Goal: Book appointment/travel/reservation

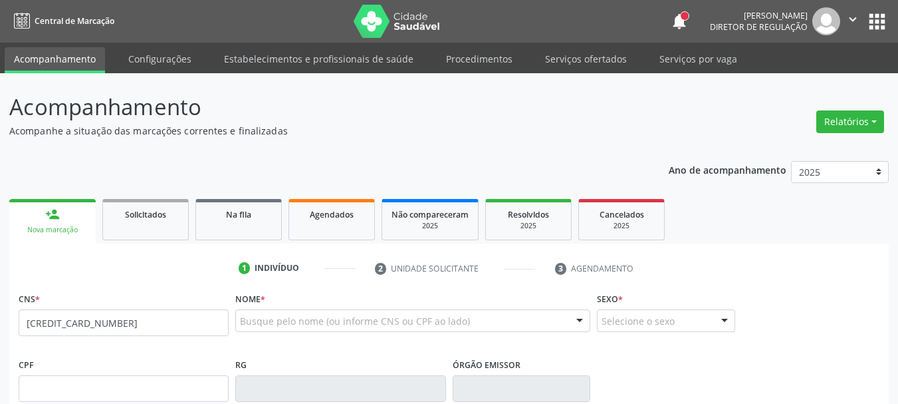
type input "[CREDIT_CARD_NUMBER]"
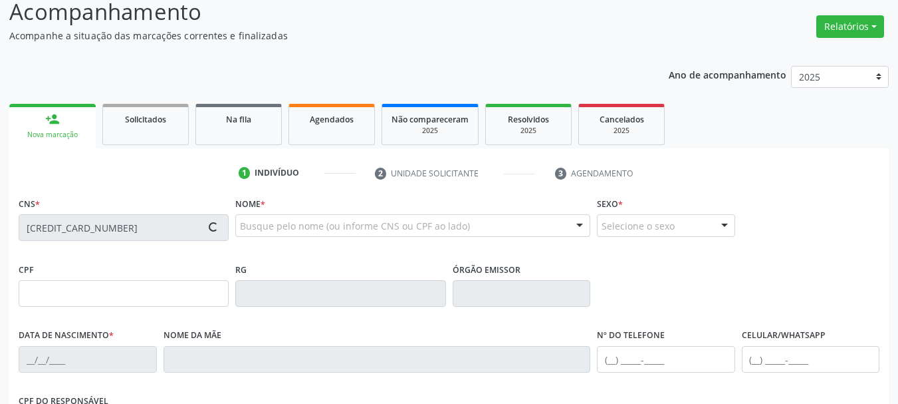
scroll to position [133, 0]
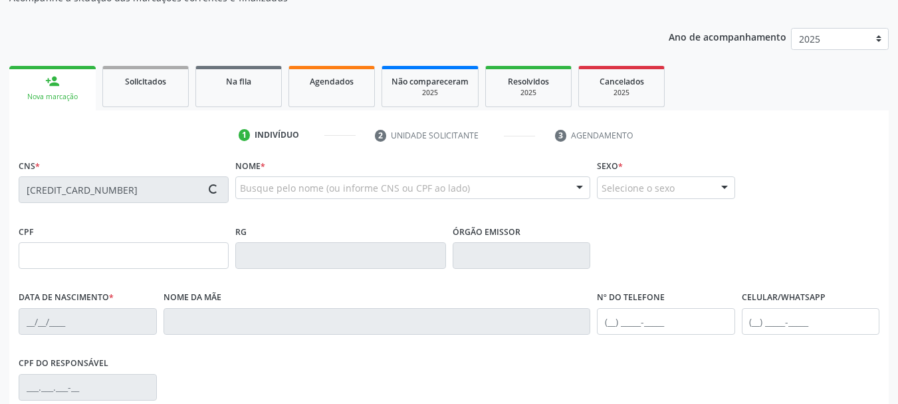
type input "681.902.204-20"
type input "0[DATE]"
type input "[PERSON_NAME]"
type input "[PHONE_NUMBER]"
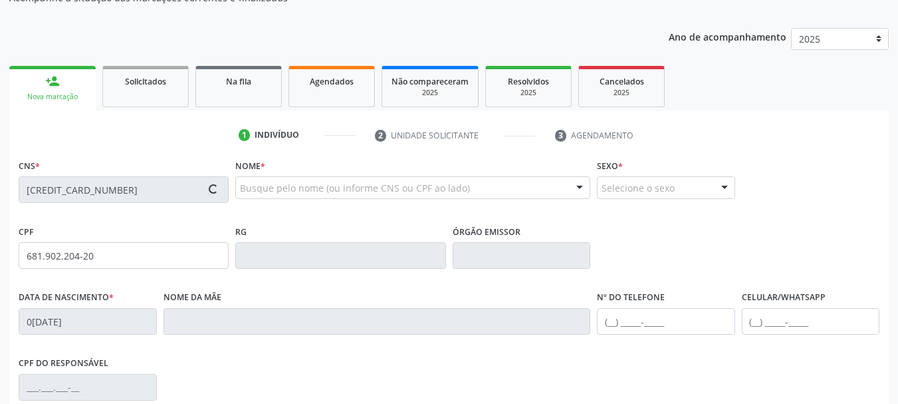
type input "69"
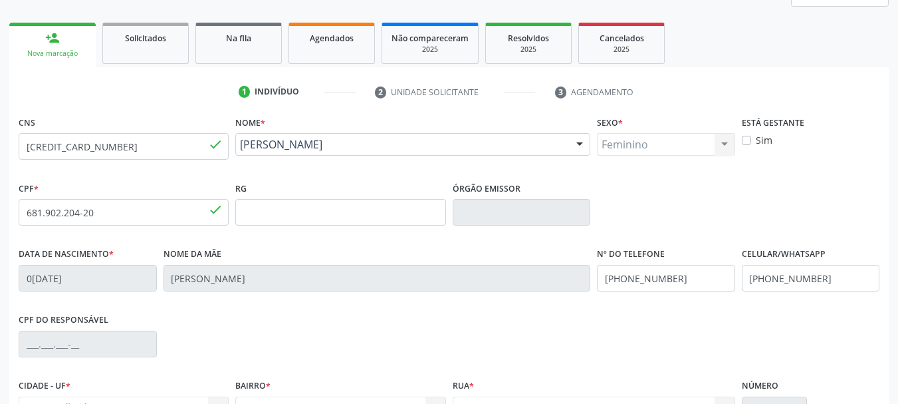
scroll to position [199, 0]
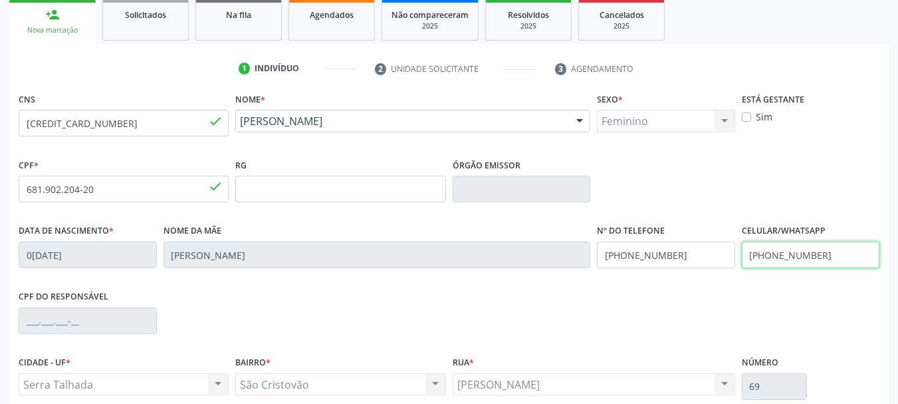
drag, startPoint x: 847, startPoint y: 251, endPoint x: 624, endPoint y: 243, distance: 222.9
click at [624, 243] on div "Data de nascimento * 0[DATE] Nome da mãe [PERSON_NAME] Nº do Telefone [PHONE_NU…" at bounding box center [449, 254] width 868 height 66
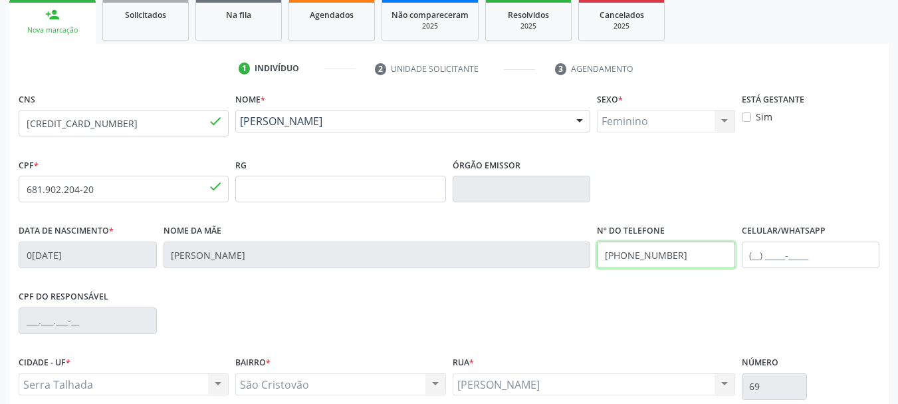
drag, startPoint x: 695, startPoint y: 257, endPoint x: 552, endPoint y: 272, distance: 143.1
click at [553, 274] on div "Data de nascimento * [DATE] Nome da mãe [PERSON_NAME] Nº do Telefone [PHONE_NUM…" at bounding box center [449, 254] width 868 height 66
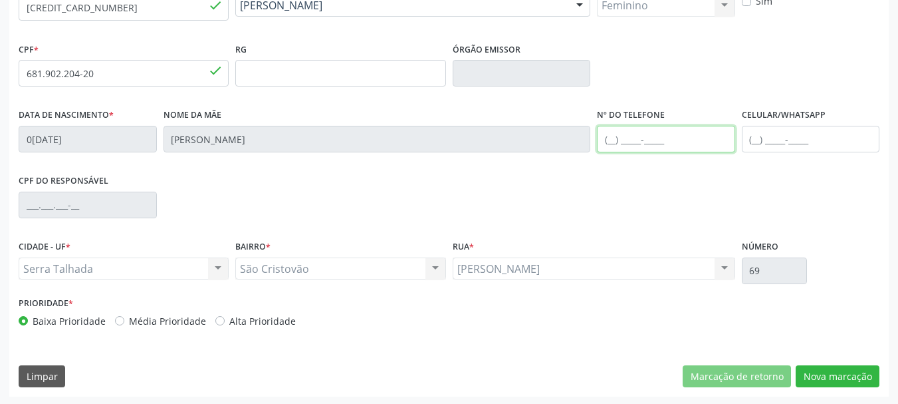
scroll to position [317, 0]
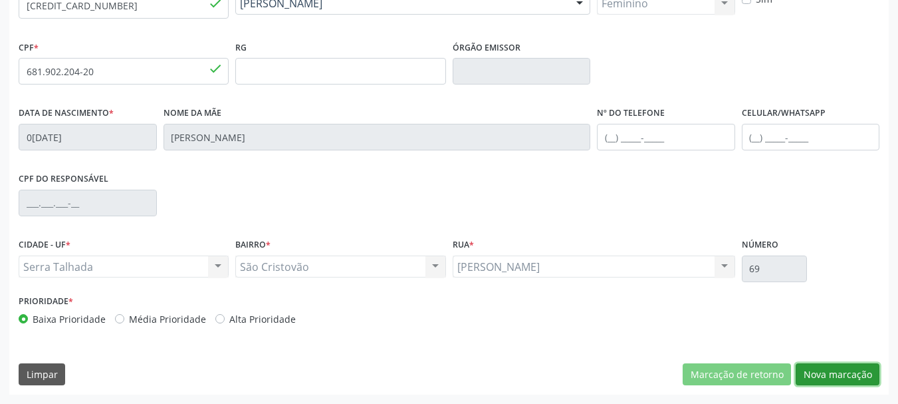
click at [860, 375] on button "Nova marcação" at bounding box center [838, 374] width 84 height 23
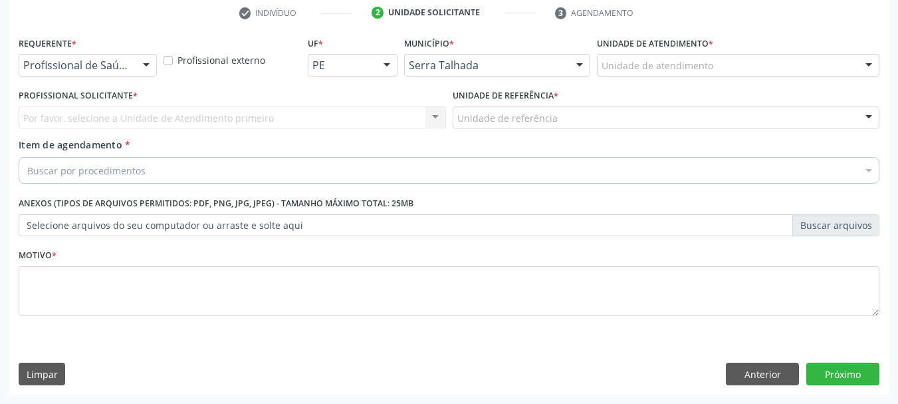
scroll to position [255, 0]
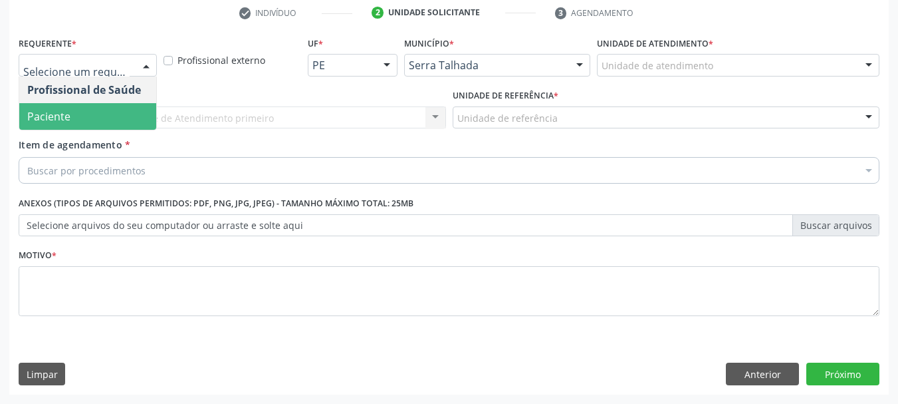
click at [70, 112] on span "Paciente" at bounding box center [87, 116] width 137 height 27
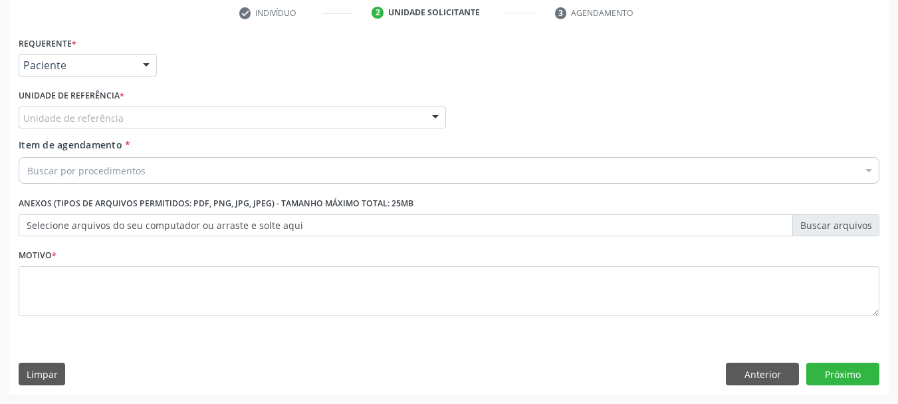
drag, startPoint x: 80, startPoint y: 103, endPoint x: 61, endPoint y: 132, distance: 34.5
click at [78, 108] on div "Unidade de referência * Unidade de referência Usf do Mutirao Usf Cohab Usf [GEO…" at bounding box center [232, 107] width 427 height 43
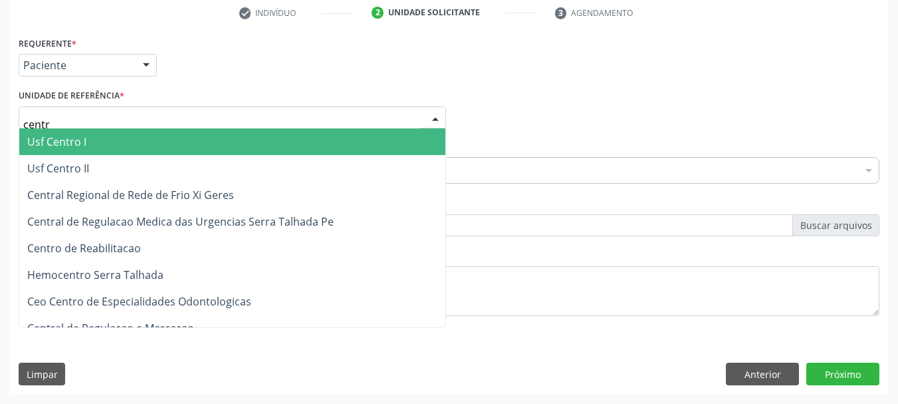
type input "centro"
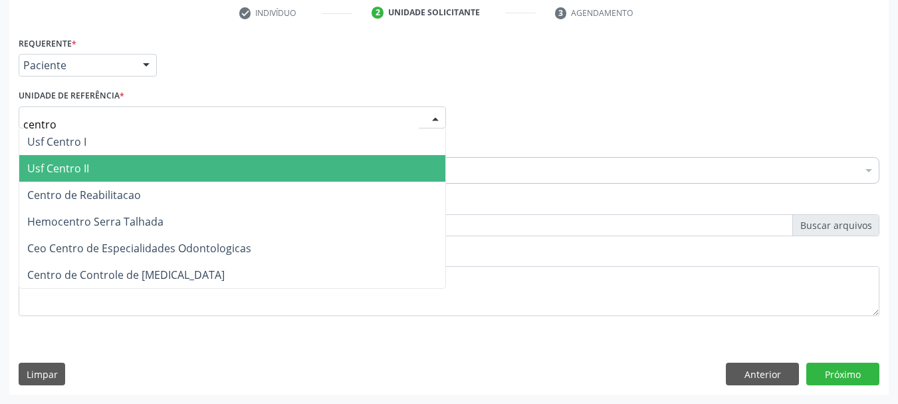
click at [63, 197] on span "Centro de Reabilitacao" at bounding box center [84, 194] width 114 height 15
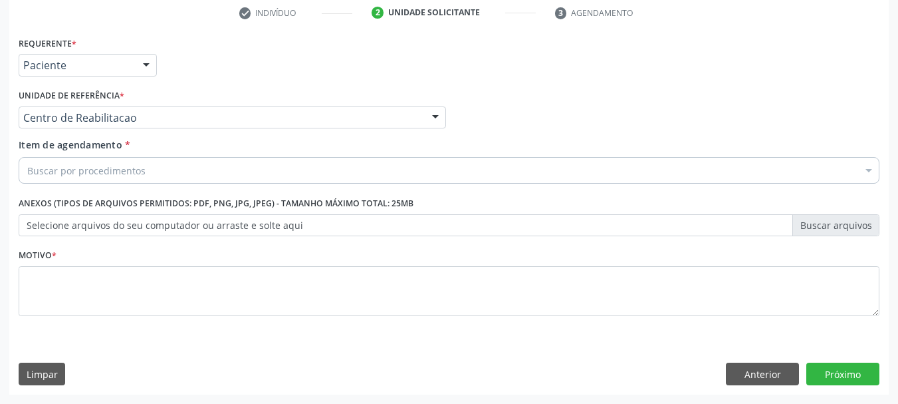
click at [124, 152] on label "Item de agendamento *" at bounding box center [75, 145] width 112 height 14
click at [27, 157] on input "Item de agendamento *" at bounding box center [27, 170] width 0 height 27
click at [27, 165] on input "Item de agendamento *" at bounding box center [27, 170] width 0 height 27
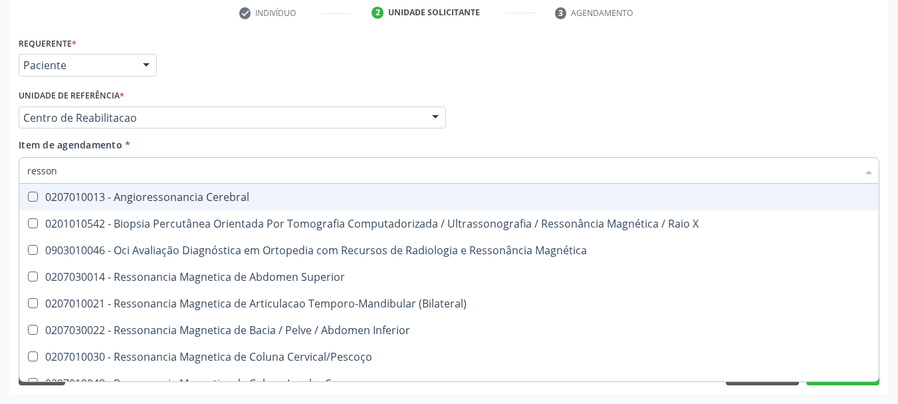
type input "ressona"
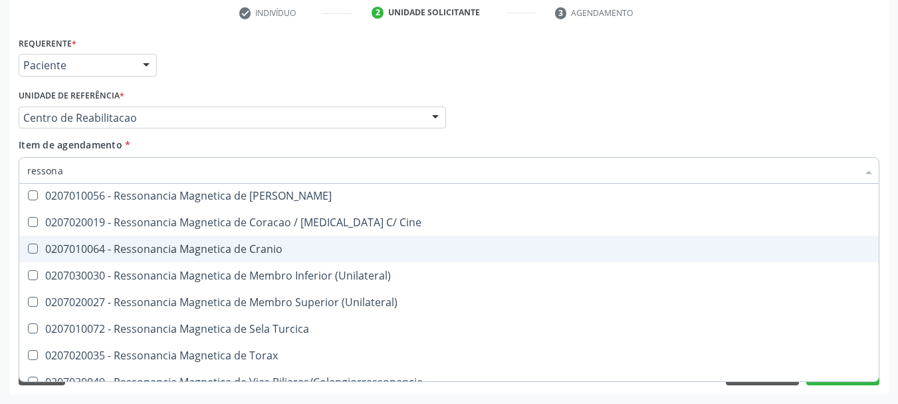
scroll to position [175, 0]
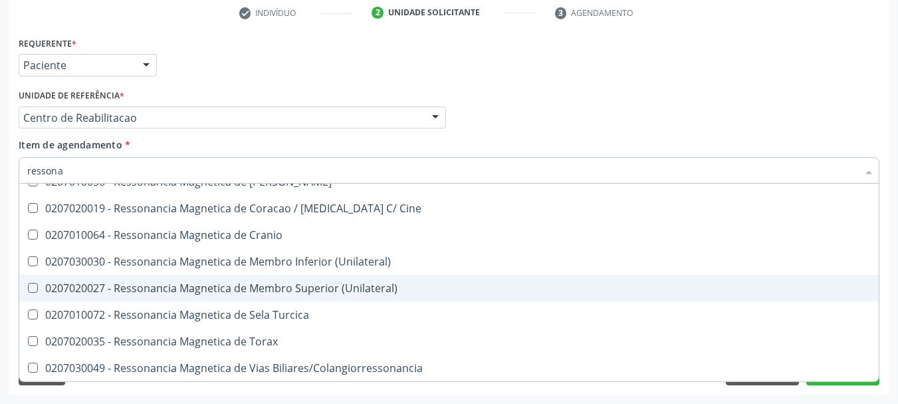
click at [278, 287] on div "0207020027 - Ressonancia Magnetica de Membro Superior (Unilateral)" at bounding box center [449, 288] width 844 height 11
checkbox \(Unilateral\) "true"
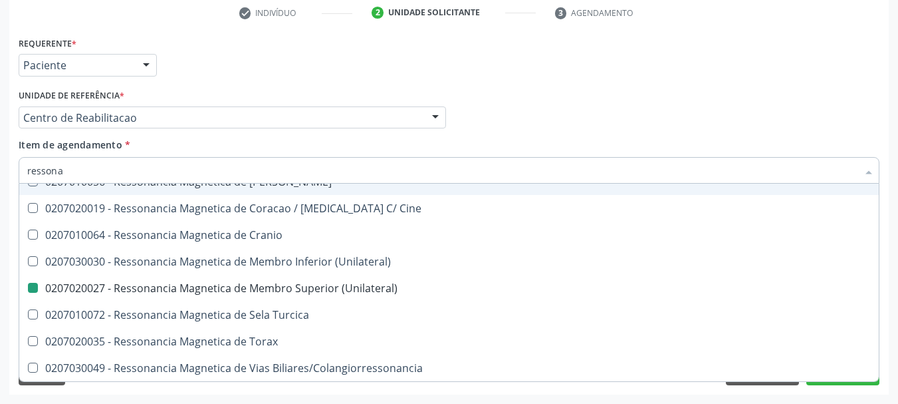
click at [624, 127] on div "Profissional Solicitante Por favor, selecione a Unidade de Atendimento primeiro…" at bounding box center [449, 112] width 868 height 52
checkbox Superior "true"
checkbox \(Unilateral\) "false"
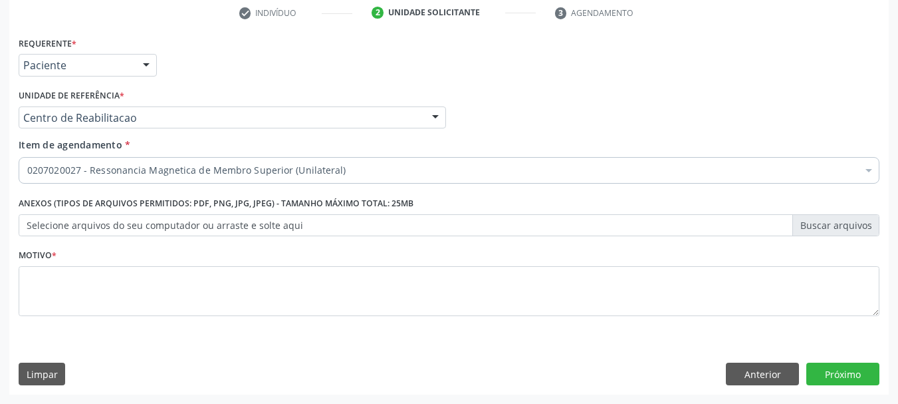
scroll to position [0, 0]
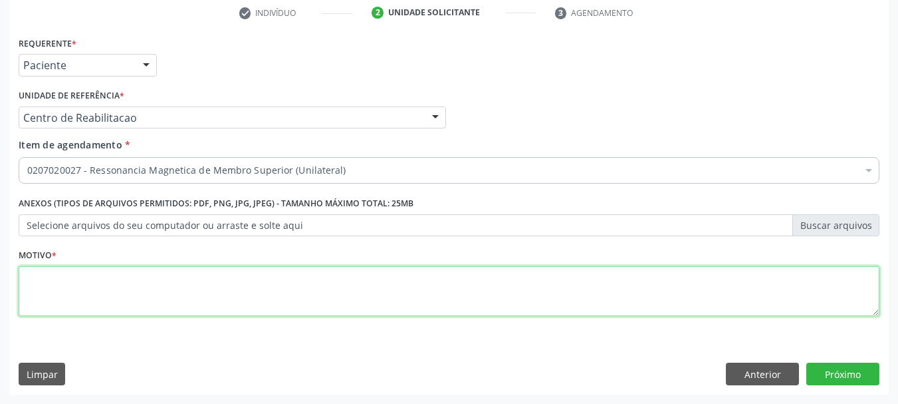
drag, startPoint x: 215, startPoint y: 285, endPoint x: 211, endPoint y: 294, distance: 10.1
click at [207, 289] on textarea at bounding box center [449, 291] width 861 height 51
type textarea "...."
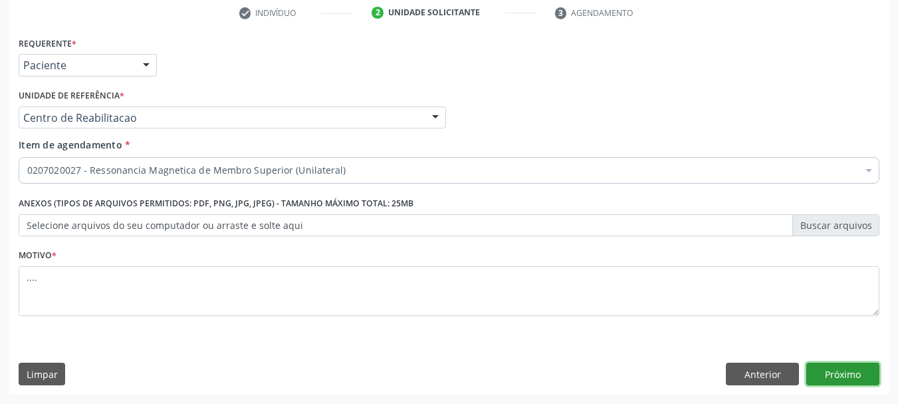
click at [836, 377] on button "Próximo" at bounding box center [842, 373] width 73 height 23
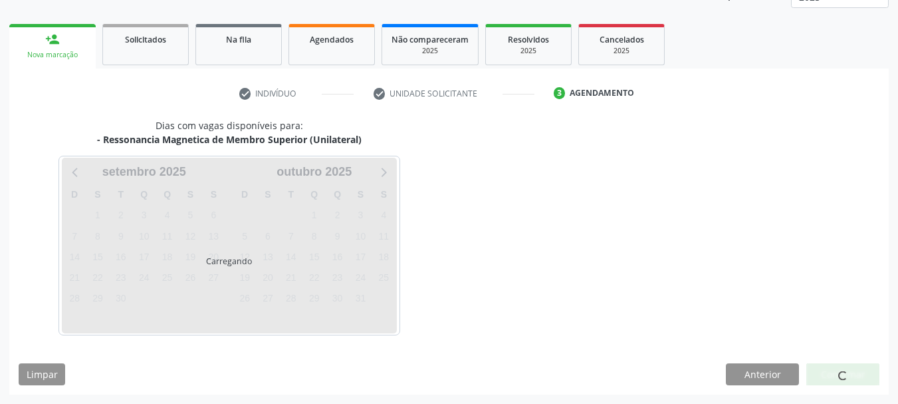
scroll to position [175, 0]
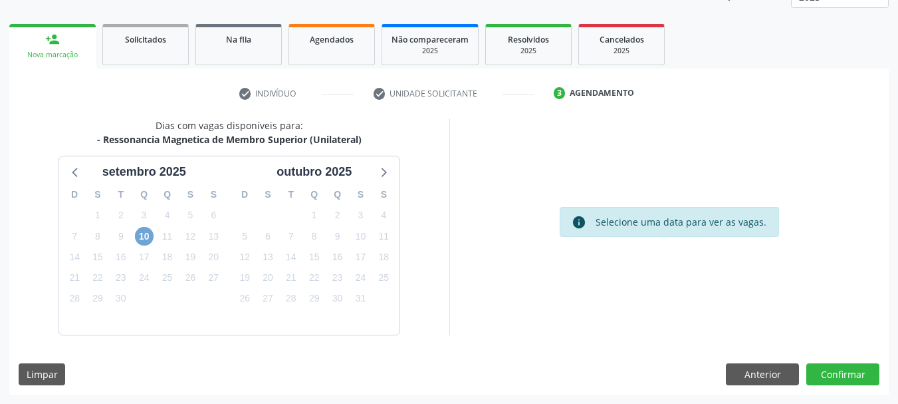
click at [148, 235] on span "10" at bounding box center [144, 236] width 19 height 19
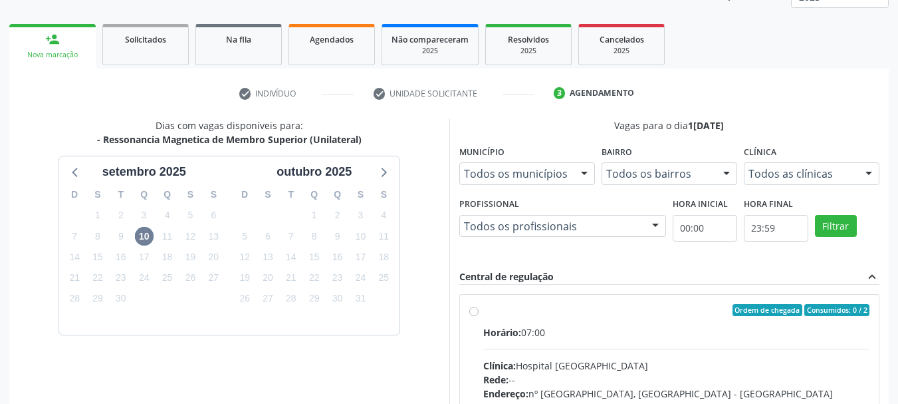
click at [483, 312] on label "Ordem de chegada Consumidos: 0 / 2 Horário: 07:00 Clínica: Hospital [GEOGRAPHIC…" at bounding box center [676, 406] width 387 height 204
click at [472, 312] on input "Ordem de chegada Consumidos: 0 / 2 Horário: 07:00 Clínica: Hospital [GEOGRAPHIC…" at bounding box center [473, 310] width 9 height 12
radio input "true"
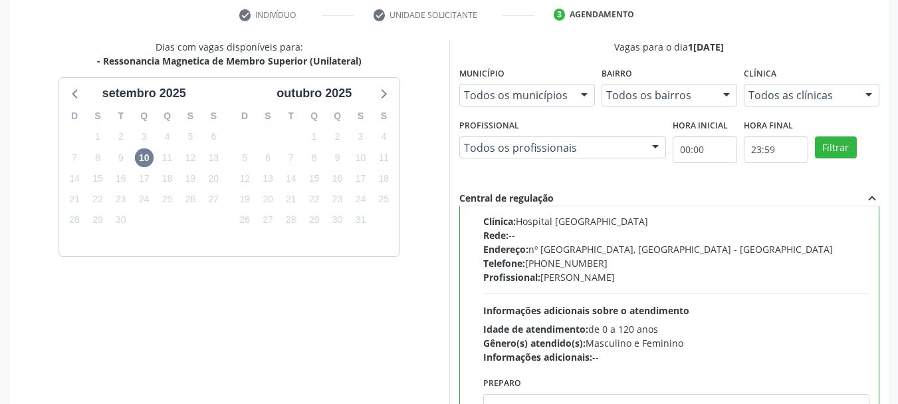
scroll to position [374, 0]
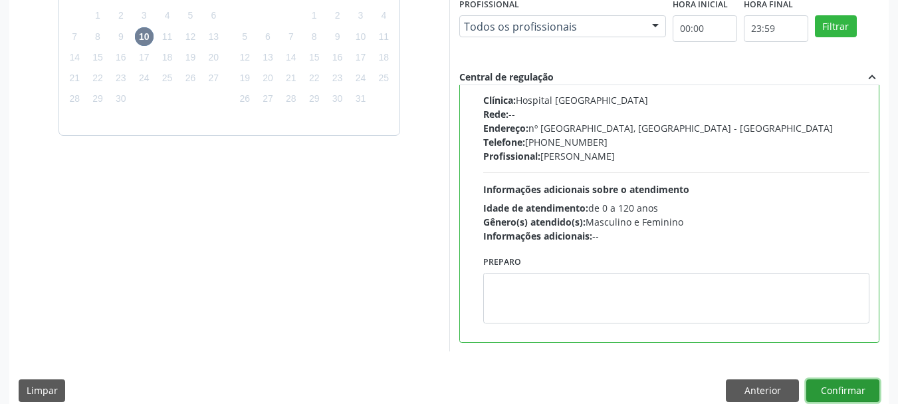
click at [837, 392] on button "Confirmar" at bounding box center [842, 390] width 73 height 23
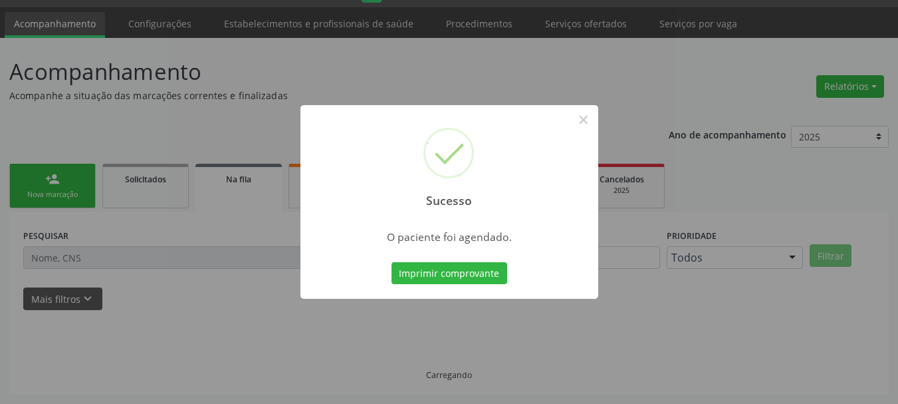
scroll to position [35, 0]
click at [432, 273] on button "Imprimir comprovante" at bounding box center [450, 273] width 116 height 23
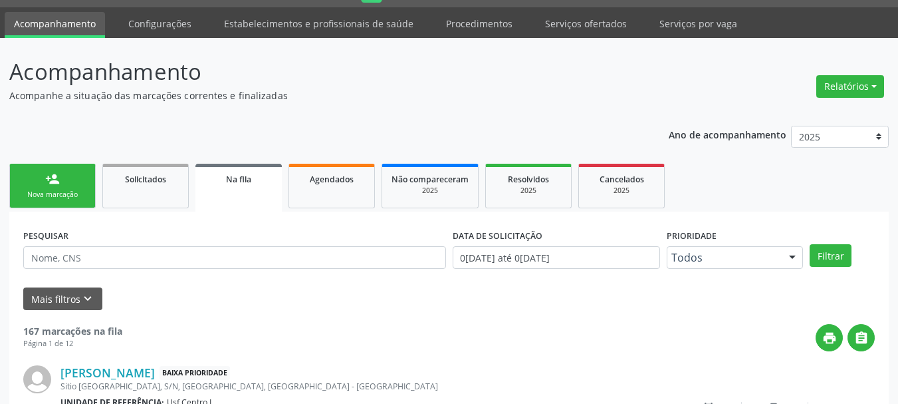
scroll to position [0, 0]
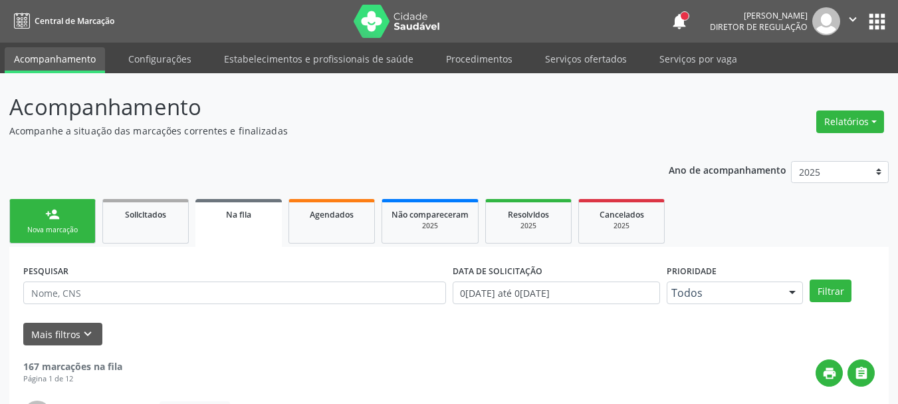
click at [872, 15] on button "apps" at bounding box center [877, 21] width 23 height 23
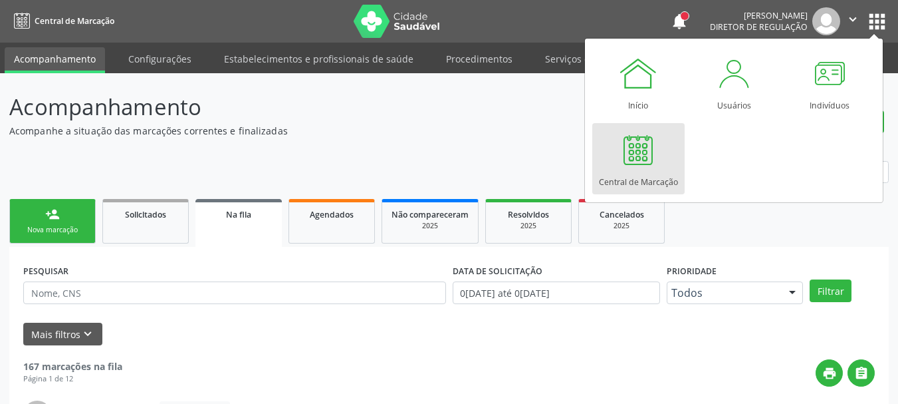
click at [636, 172] on div "Central de Marcação" at bounding box center [638, 179] width 79 height 18
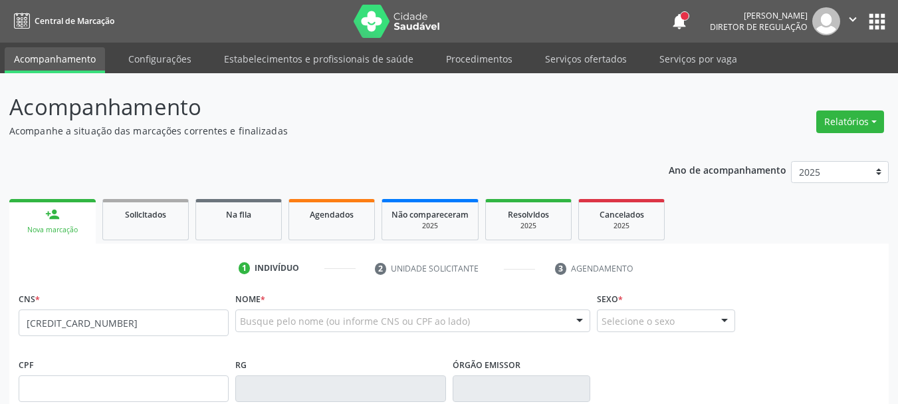
type input "[CREDIT_CARD_NUMBER]"
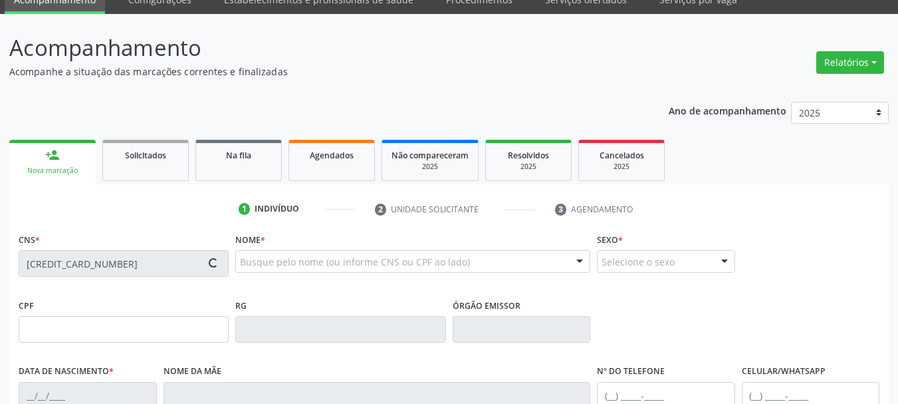
scroll to position [133, 0]
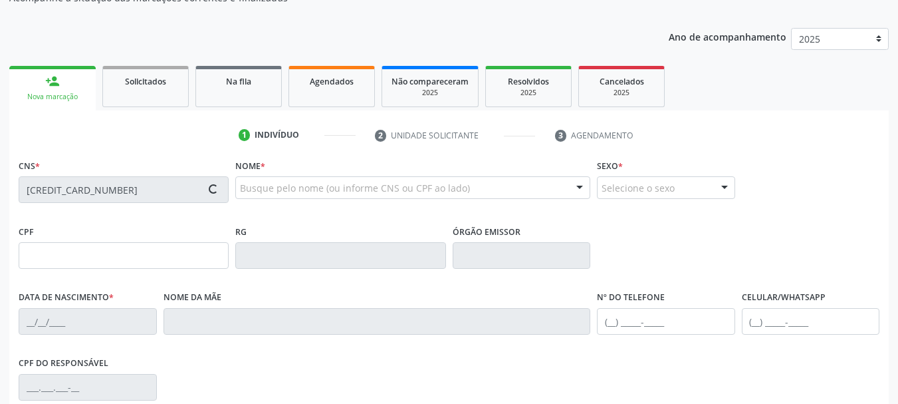
type input "681.902.204-20"
type input "0[DATE]"
type input "[PERSON_NAME]"
type input "[PHONE_NUMBER]"
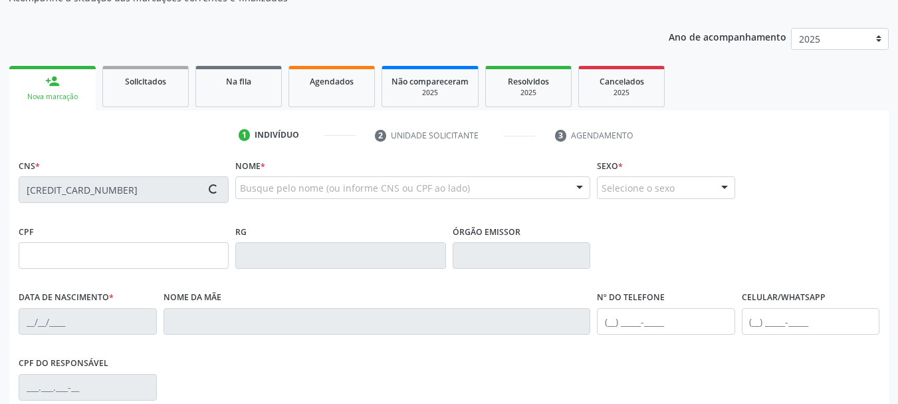
type input "69"
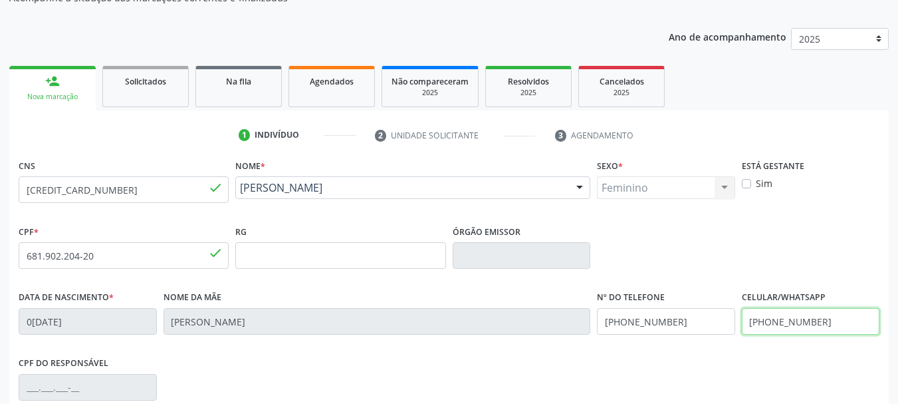
drag, startPoint x: 820, startPoint y: 331, endPoint x: 769, endPoint y: 314, distance: 54.5
click at [625, 322] on div "Data de nascimento * 0[DATE] Nome da mãe [PERSON_NAME] Nº do Telefone [PHONE_NU…" at bounding box center [449, 320] width 868 height 66
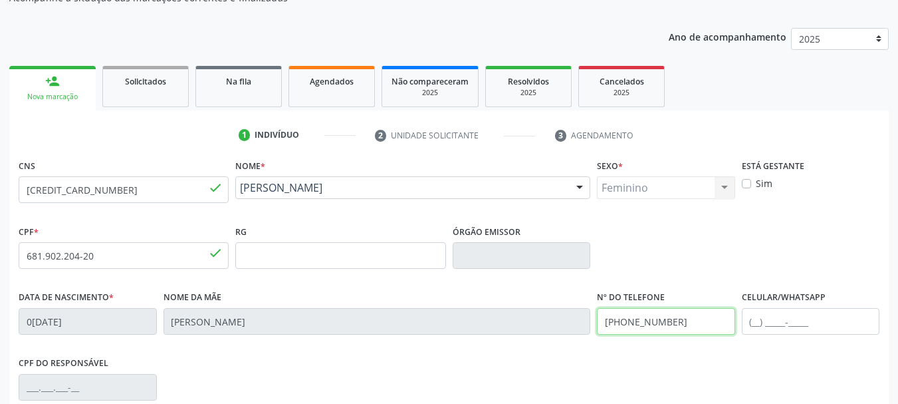
drag, startPoint x: 672, startPoint y: 334, endPoint x: 473, endPoint y: 350, distance: 200.1
click at [473, 350] on div "Data de nascimento * [DATE] Nome da mãe [PERSON_NAME] Nº do Telefone [PHONE_NUM…" at bounding box center [449, 320] width 868 height 66
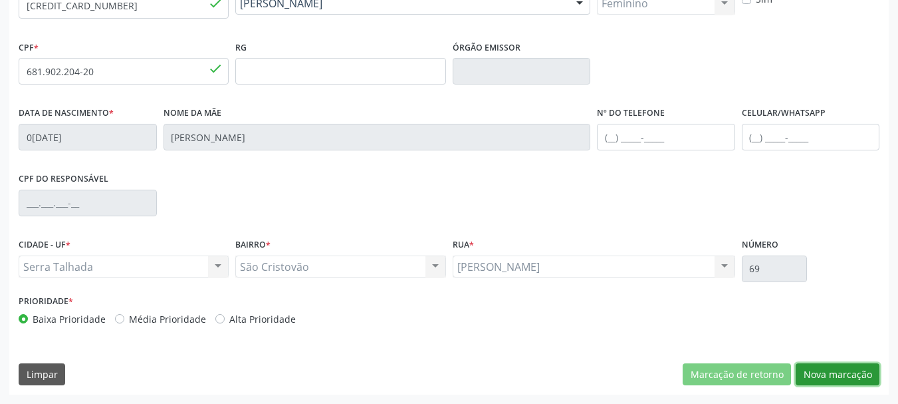
click at [820, 368] on button "Nova marcação" at bounding box center [838, 374] width 84 height 23
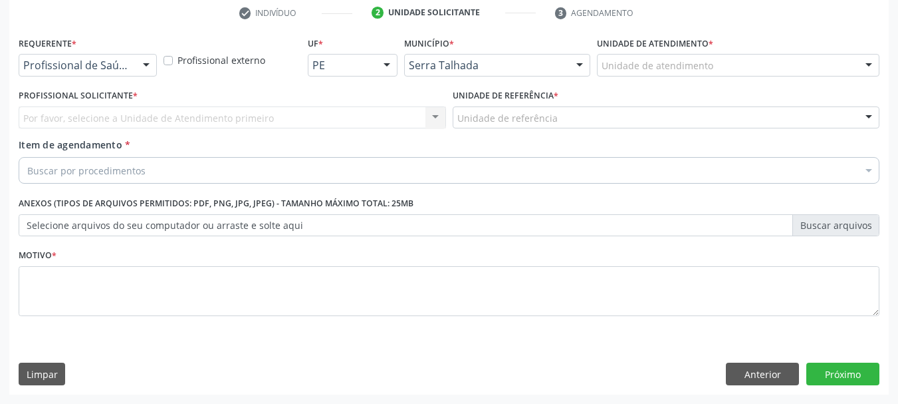
scroll to position [255, 0]
drag, startPoint x: 113, startPoint y: 64, endPoint x: 103, endPoint y: 80, distance: 18.8
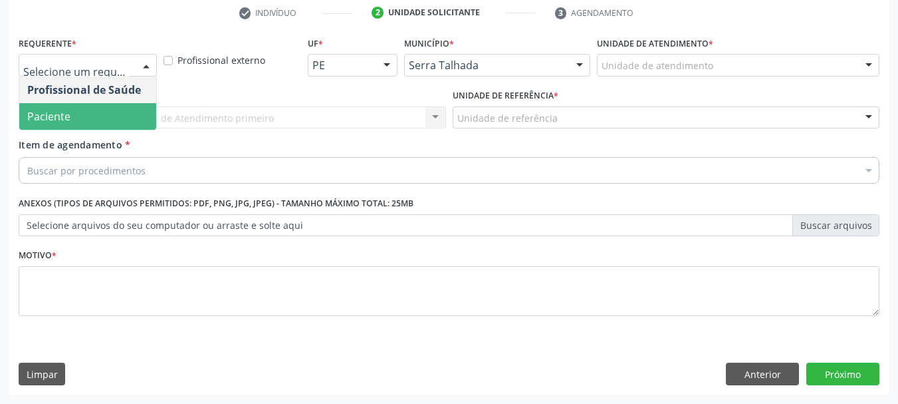
click at [86, 126] on span "Paciente" at bounding box center [87, 116] width 137 height 27
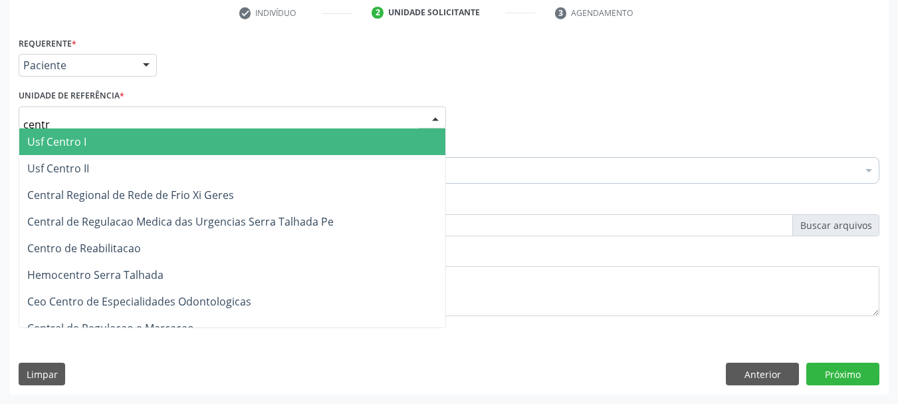
type input "centro"
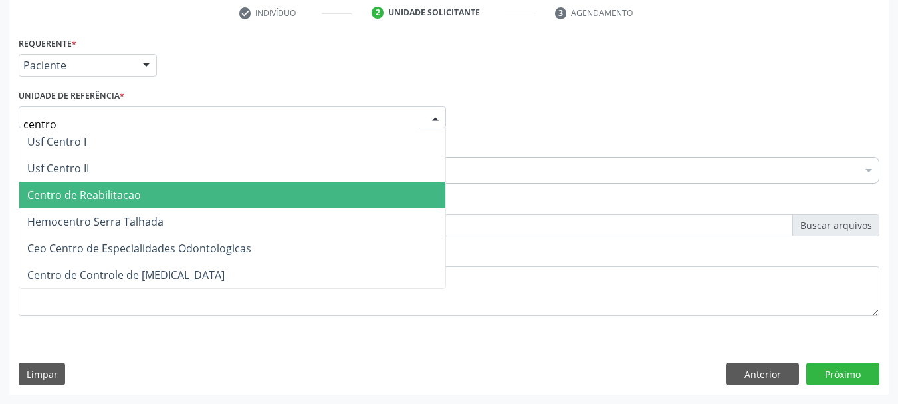
click at [98, 201] on span "Centro de Reabilitacao" at bounding box center [84, 194] width 114 height 15
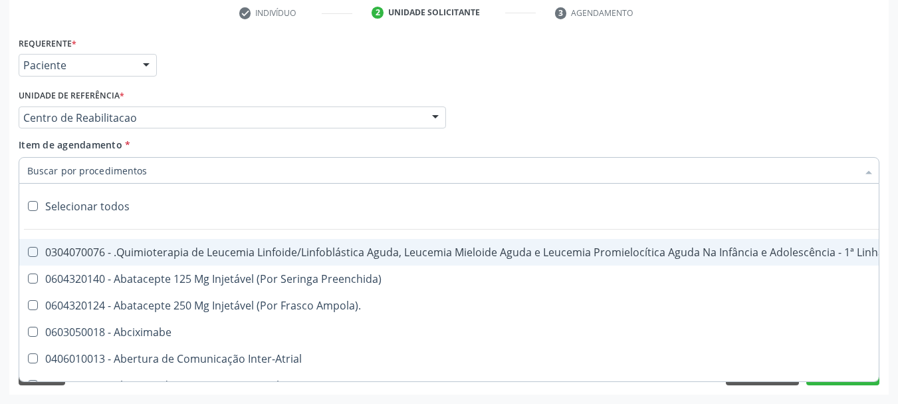
click at [92, 177] on input "Item de agendamento *" at bounding box center [442, 170] width 830 height 27
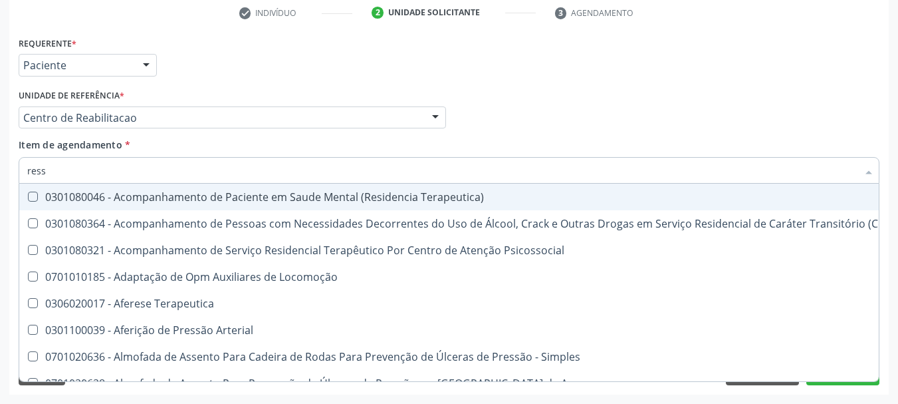
type input "resso"
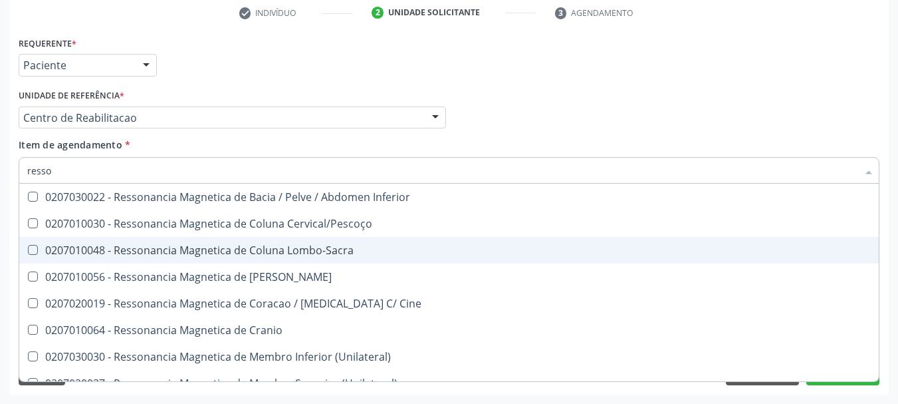
scroll to position [199, 0]
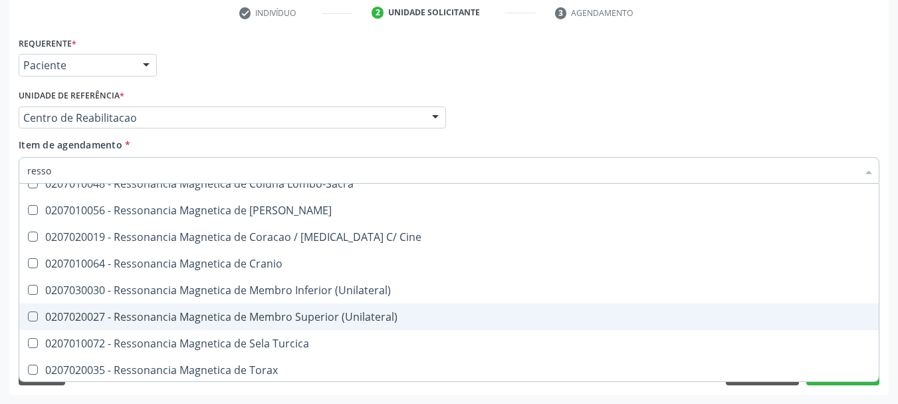
click at [178, 311] on div "0207020027 - Ressonancia Magnetica de Membro Superior (Unilateral)" at bounding box center [449, 316] width 844 height 11
checkbox \(Unilateral\) "true"
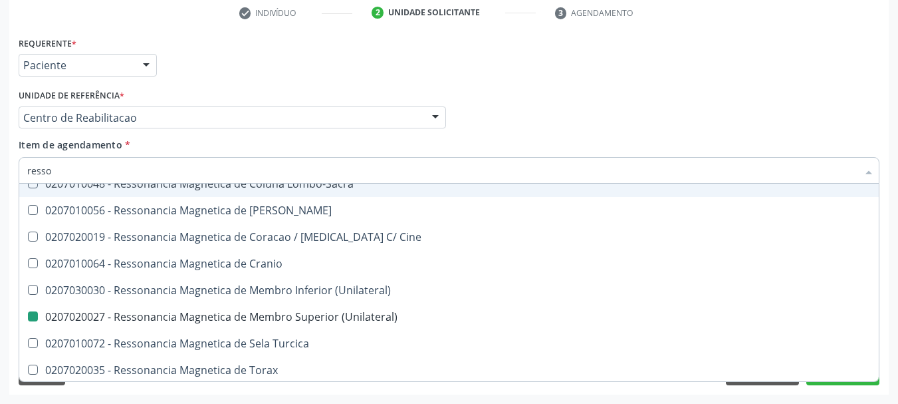
click at [637, 124] on div "Profissional Solicitante Por favor, selecione a Unidade de Atendimento primeiro…" at bounding box center [449, 112] width 868 height 52
checkbox X "true"
checkbox \(Unilateral\) "false"
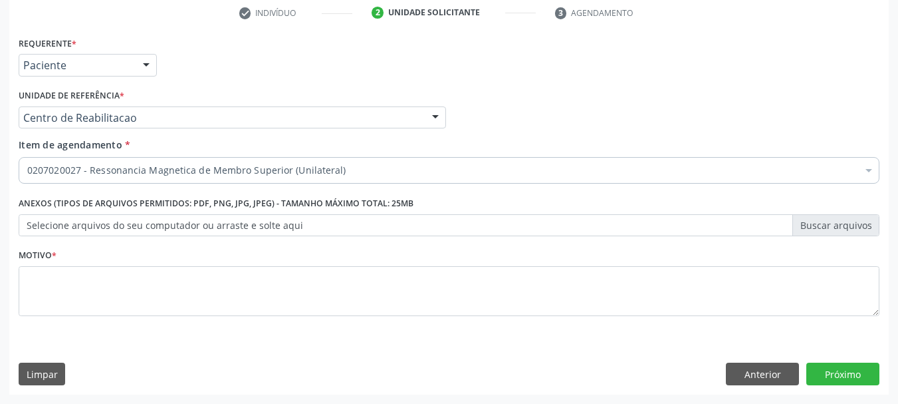
scroll to position [0, 0]
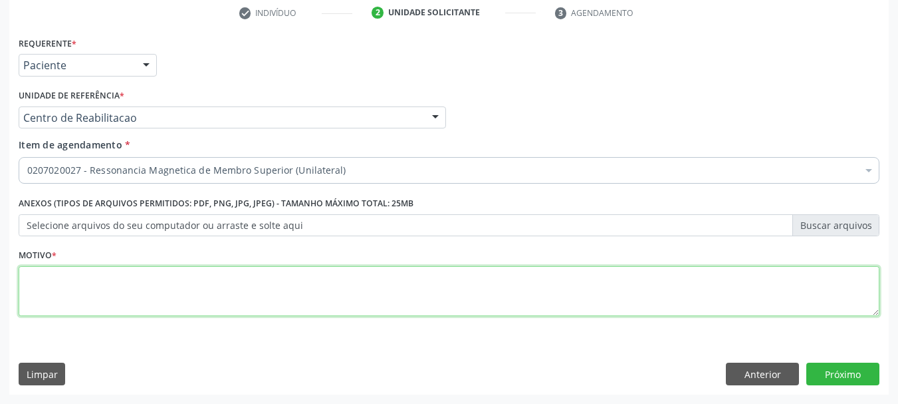
click at [418, 287] on textarea at bounding box center [449, 291] width 861 height 51
type textarea "..."
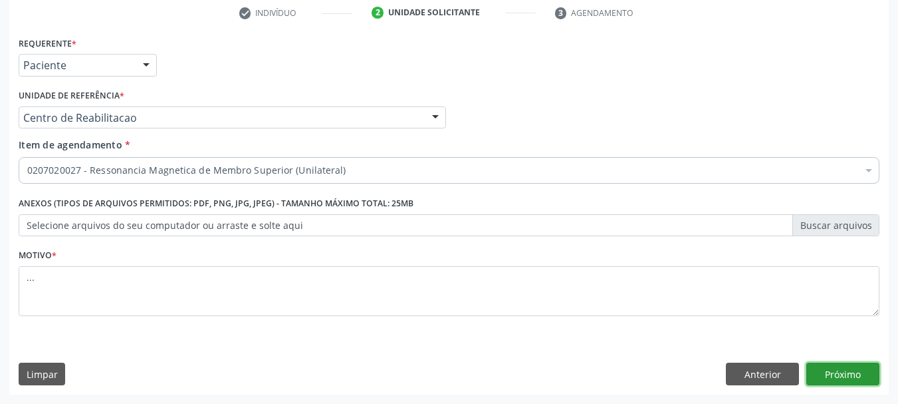
click at [859, 377] on button "Próximo" at bounding box center [842, 373] width 73 height 23
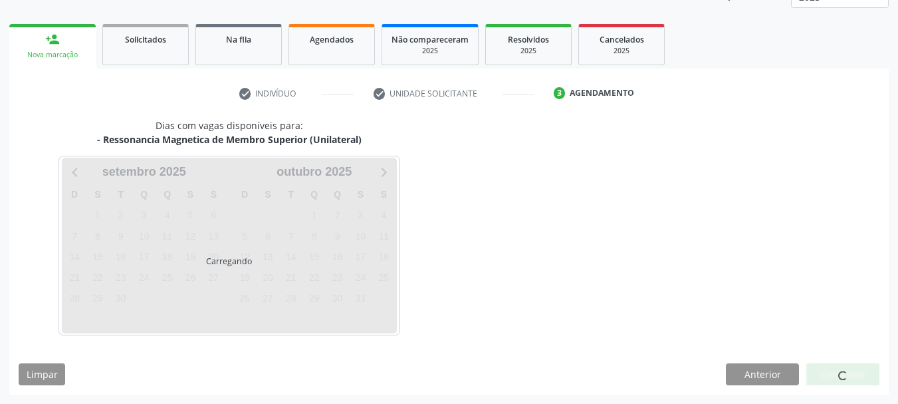
scroll to position [175, 0]
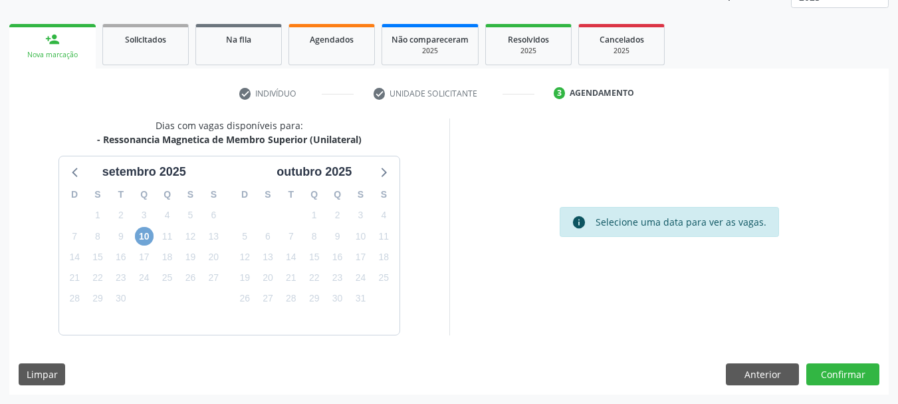
click at [137, 235] on span "10" at bounding box center [144, 236] width 19 height 19
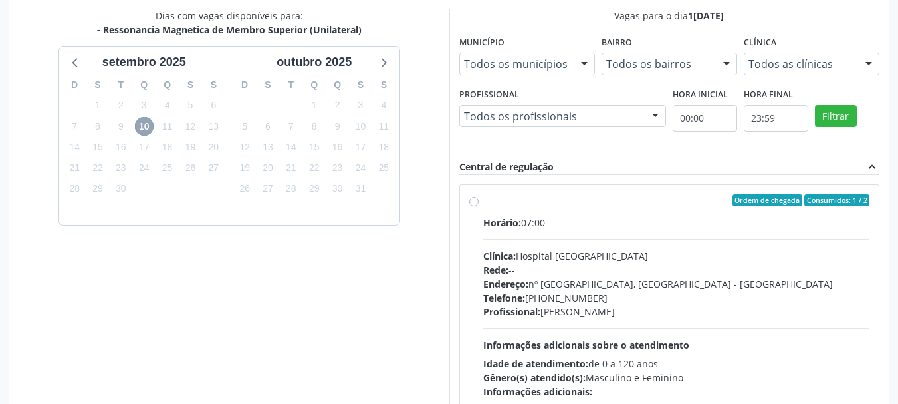
scroll to position [308, 0]
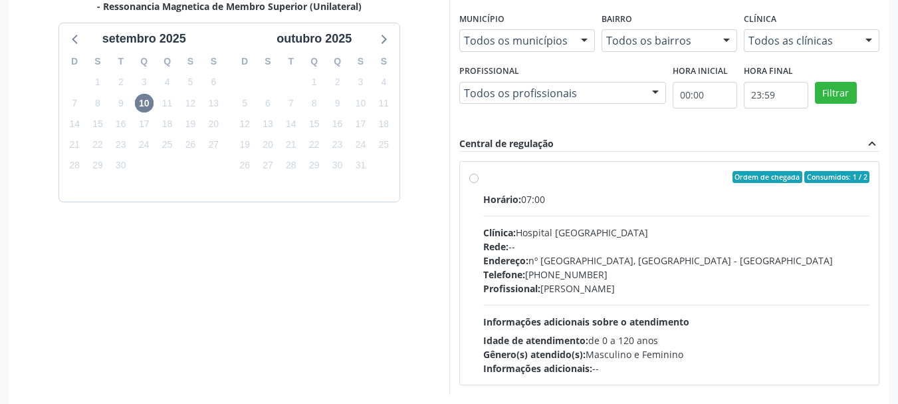
click at [483, 182] on label "Ordem de chegada Consumidos: 1 / 2 Horário: 07:00 Clínica: Hospital Santa Marta…" at bounding box center [676, 273] width 387 height 204
click at [475, 182] on input "Ordem de chegada Consumidos: 1 / 2 Horário: 07:00 Clínica: Hospital Santa Marta…" at bounding box center [473, 177] width 9 height 12
radio input "true"
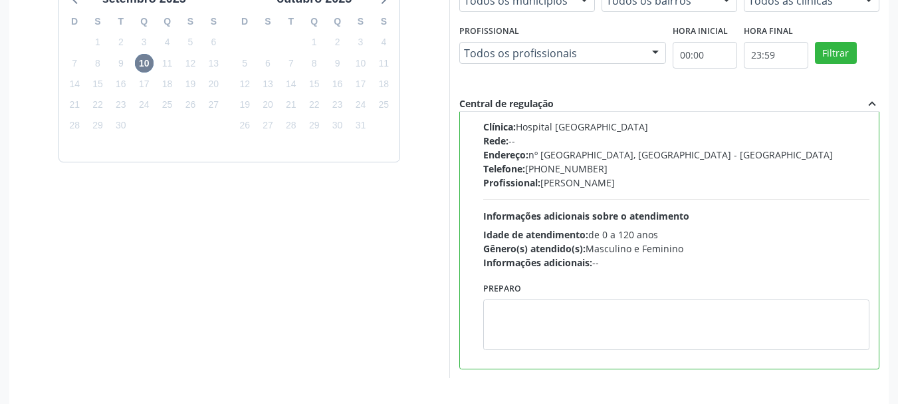
scroll to position [391, 0]
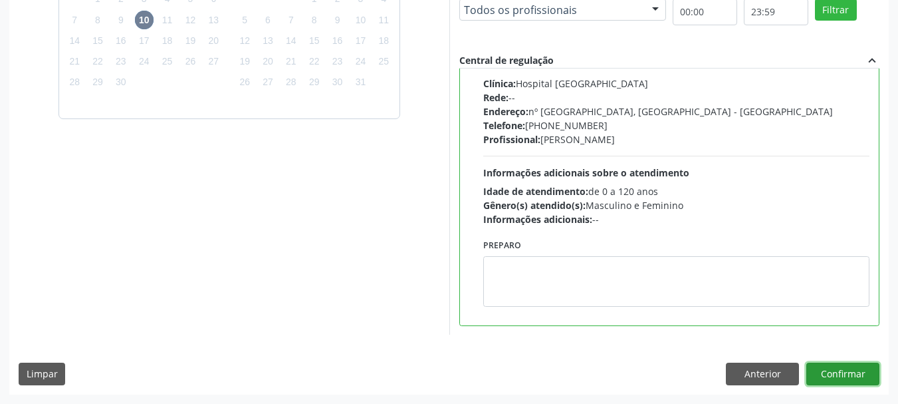
click at [836, 372] on button "Confirmar" at bounding box center [842, 373] width 73 height 23
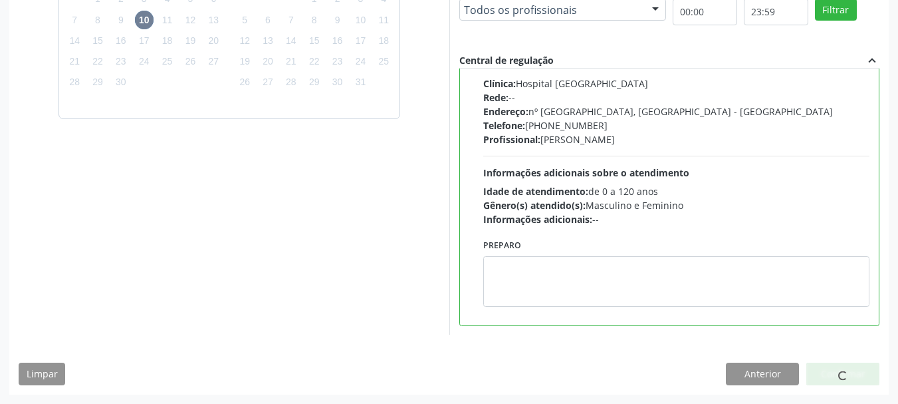
scroll to position [35, 0]
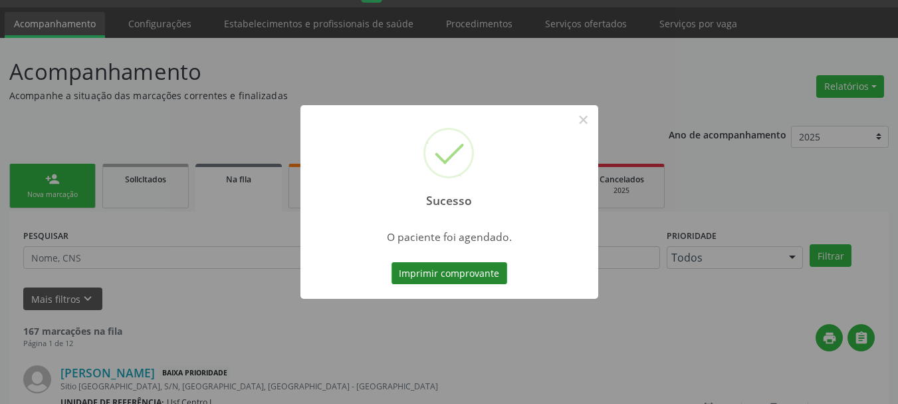
click at [463, 276] on button "Imprimir comprovante" at bounding box center [450, 273] width 116 height 23
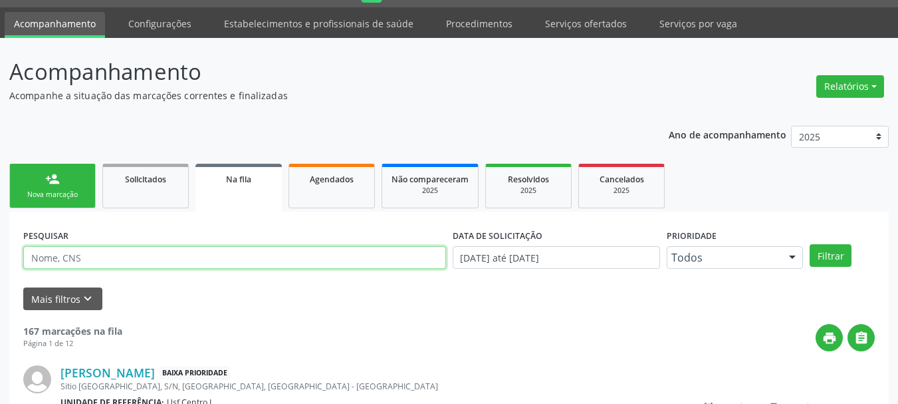
paste input "[CREDIT_CARD_NUMBER]"
type input "[CREDIT_CARD_NUMBER]"
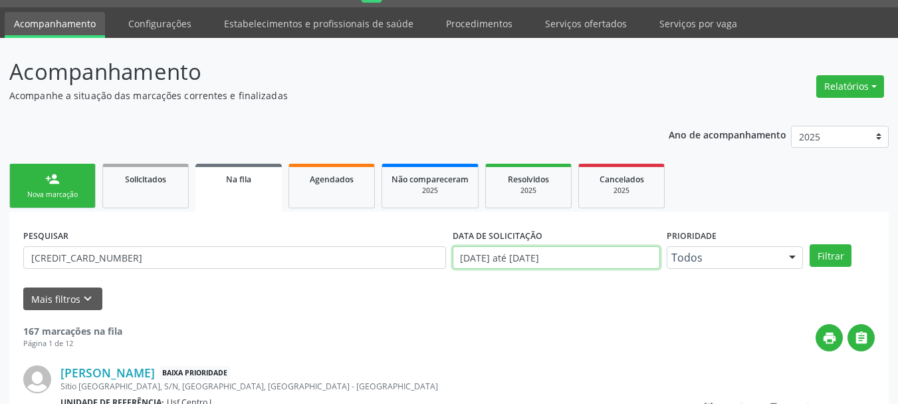
click at [519, 256] on input "0[DATE] até 0[DATE]" at bounding box center [557, 257] width 208 height 23
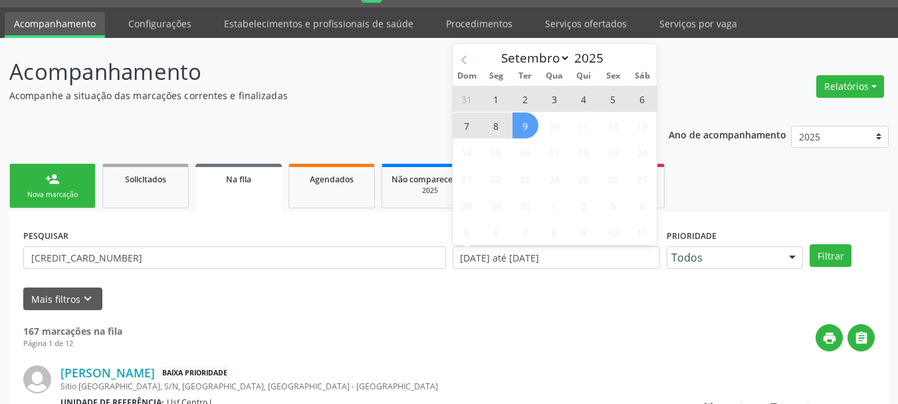
click at [464, 55] on icon at bounding box center [463, 59] width 9 height 9
select select "7"
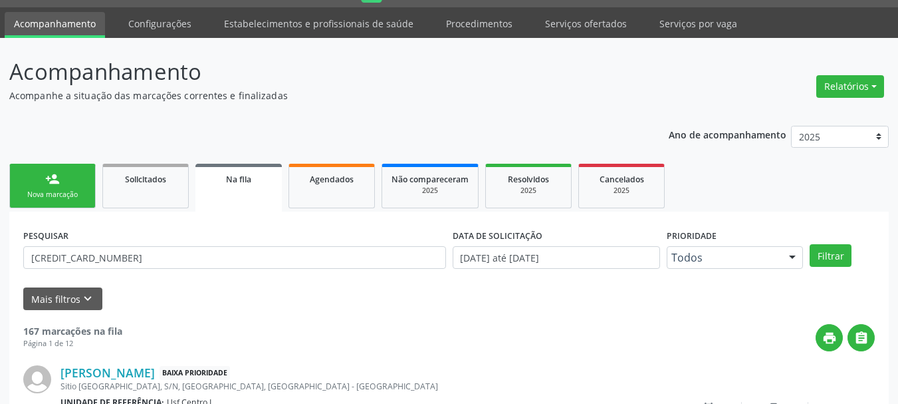
drag, startPoint x: 654, startPoint y: 316, endPoint x: 586, endPoint y: 269, distance: 82.6
click at [351, 174] on span "Agendados" at bounding box center [332, 179] width 44 height 11
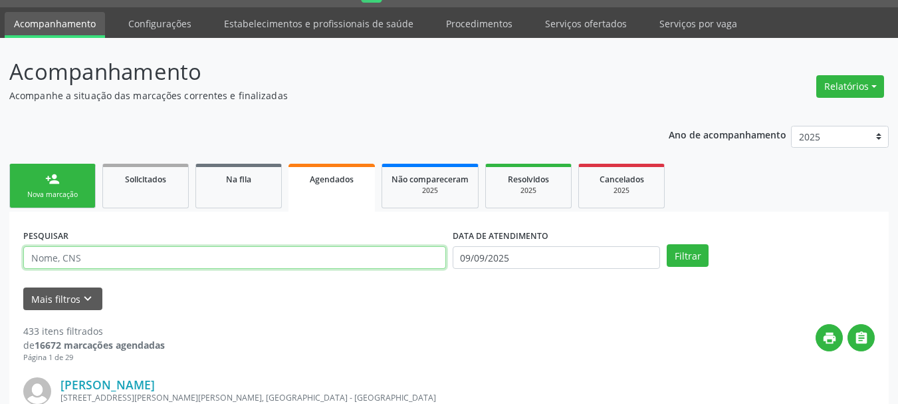
paste input "[CREDIT_CARD_NUMBER]"
type input "[CREDIT_CARD_NUMBER]"
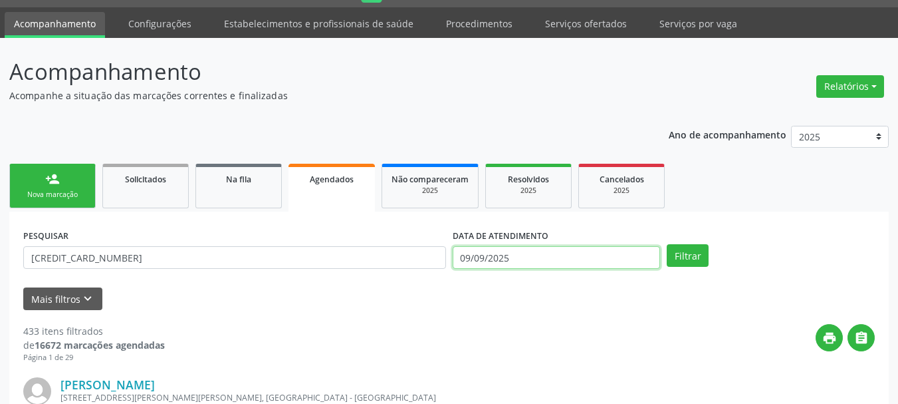
click at [501, 257] on input "09/09/2025" at bounding box center [557, 257] width 208 height 23
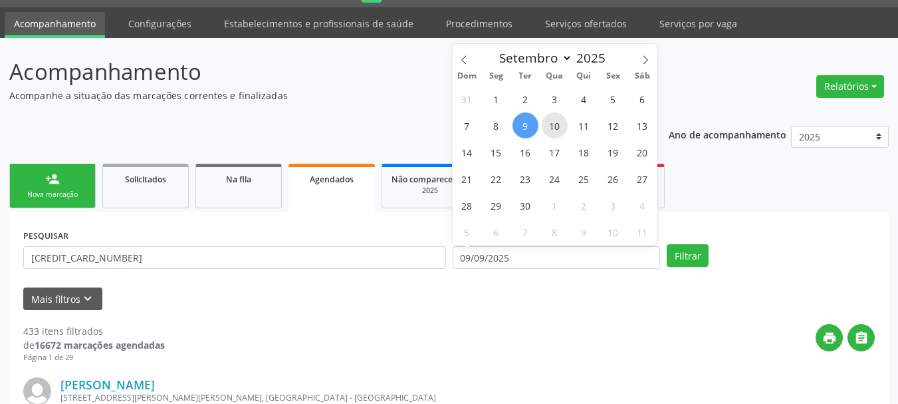
click at [552, 122] on span "10" at bounding box center [555, 125] width 26 height 26
type input "1[DATE]"
click at [552, 122] on span "10" at bounding box center [555, 125] width 26 height 26
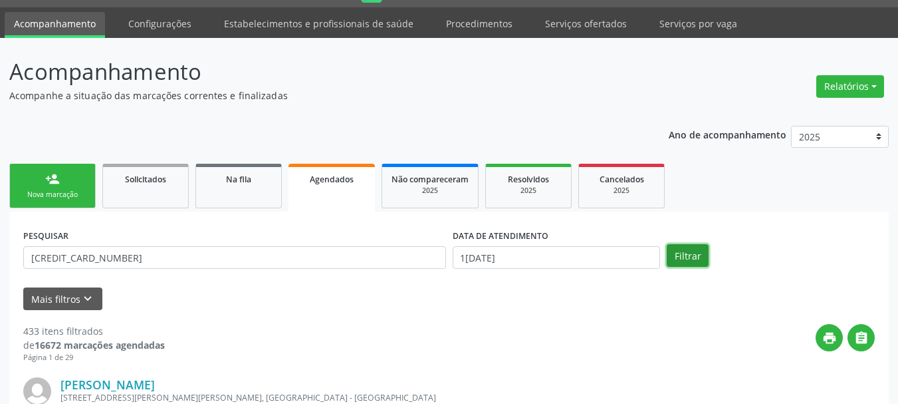
drag, startPoint x: 681, startPoint y: 251, endPoint x: 551, endPoint y: 254, distance: 129.7
click at [681, 251] on button "Filtrar" at bounding box center [688, 255] width 42 height 23
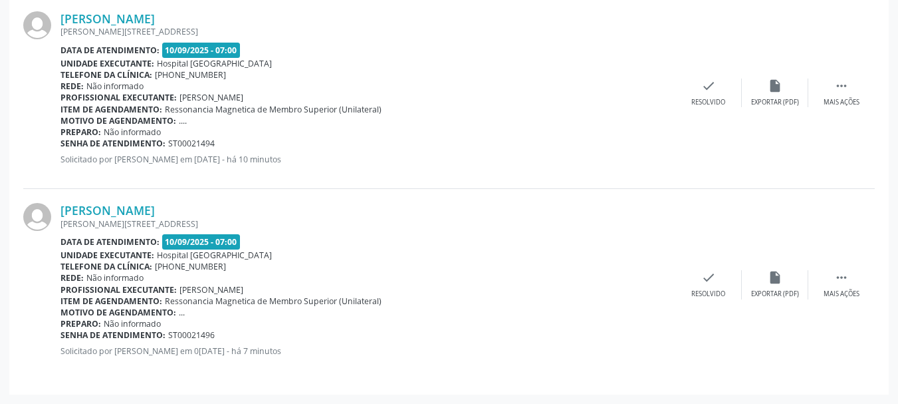
scroll to position [334, 0]
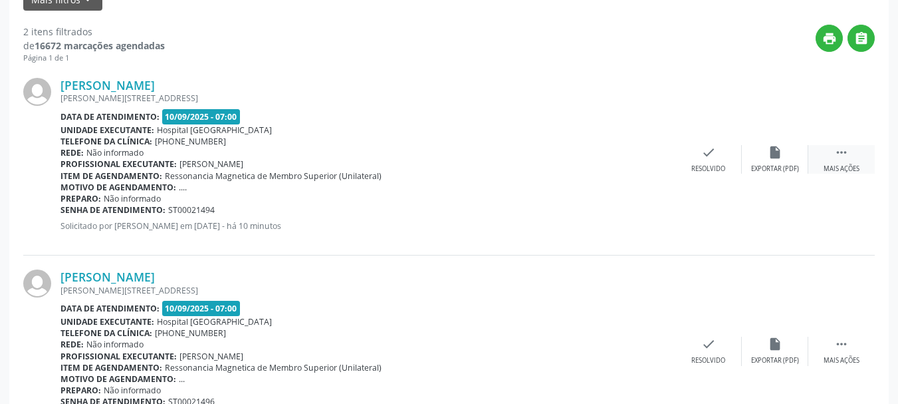
click at [845, 157] on icon "" at bounding box center [841, 152] width 15 height 15
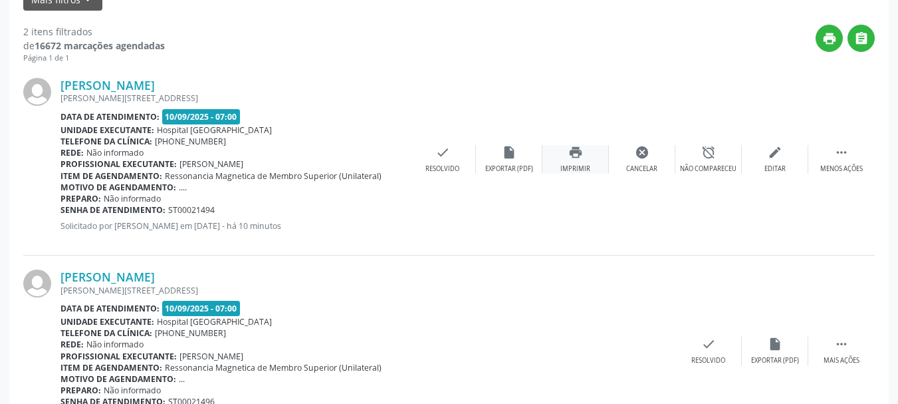
click at [591, 161] on div "print Imprimir" at bounding box center [576, 159] width 66 height 29
click at [564, 258] on div "Valdenice Pereira da Silva Melo Manoel Pereira Maranhão, 69, São Cristovão, Ser…" at bounding box center [449, 350] width 852 height 191
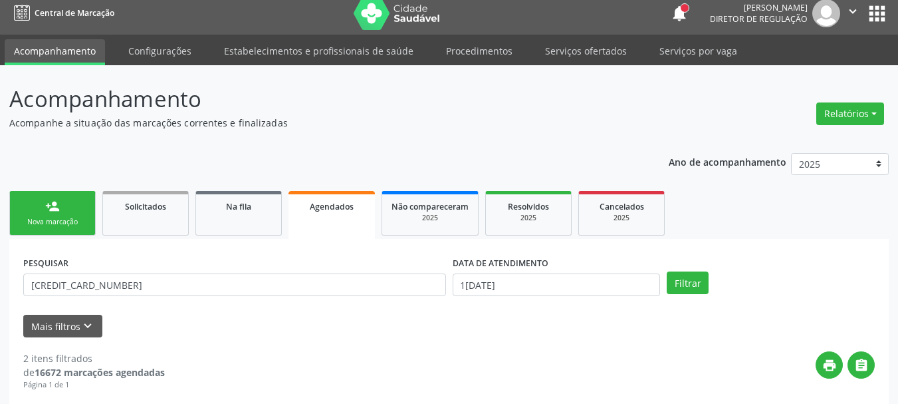
scroll to position [0, 0]
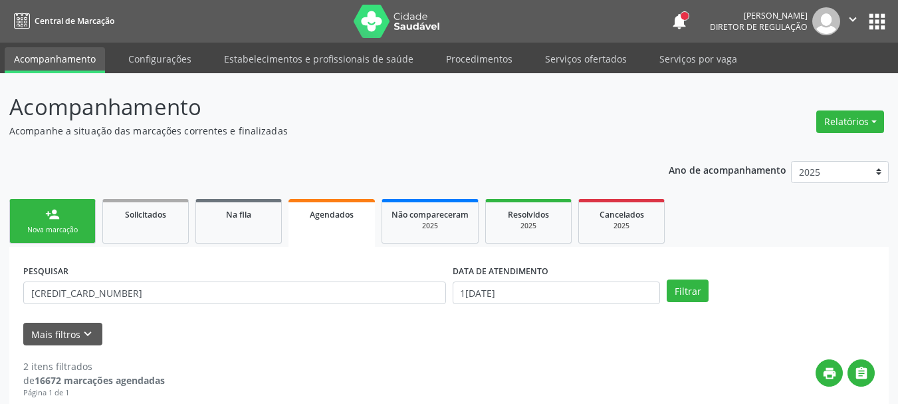
click at [881, 28] on button "apps" at bounding box center [877, 21] width 23 height 23
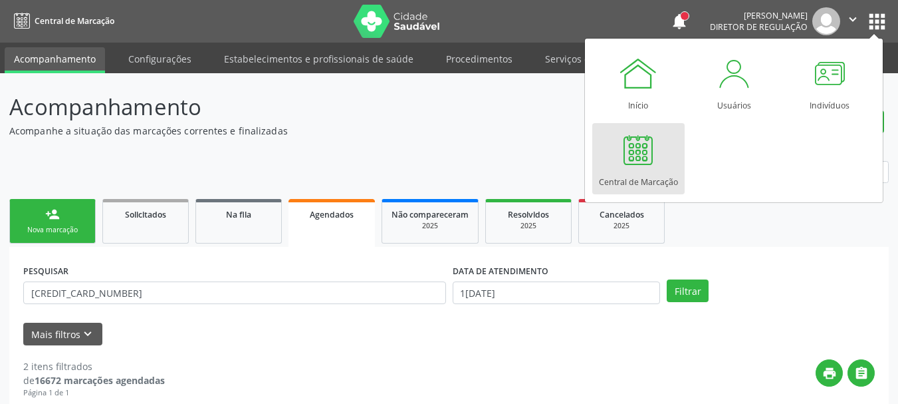
click at [668, 162] on link "Central de Marcação" at bounding box center [638, 158] width 92 height 71
